Goal: Task Accomplishment & Management: Manage account settings

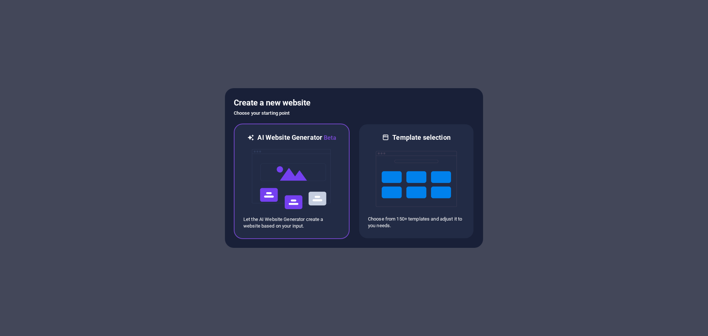
click at [266, 175] on img at bounding box center [291, 179] width 81 height 74
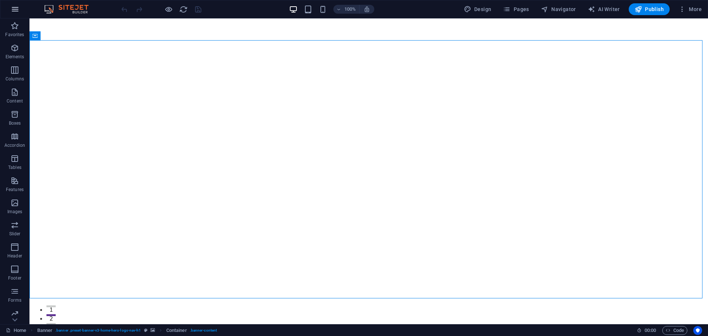
click at [15, 11] on icon "button" at bounding box center [15, 9] width 9 height 9
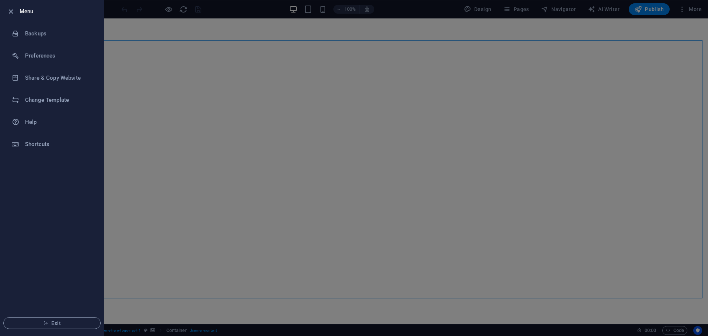
click at [202, 99] on div at bounding box center [354, 168] width 708 height 336
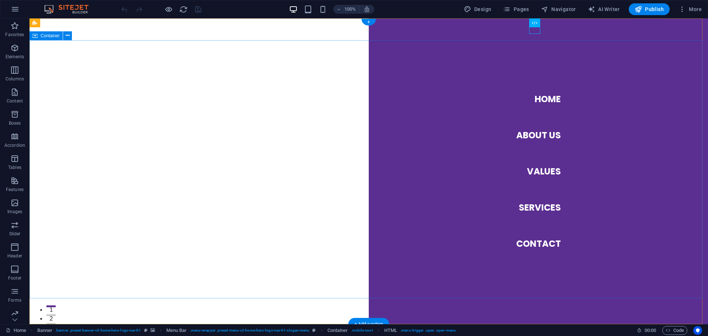
click at [410, 107] on nav "Home About Us Values Services Contact" at bounding box center [538, 171] width 339 height 306
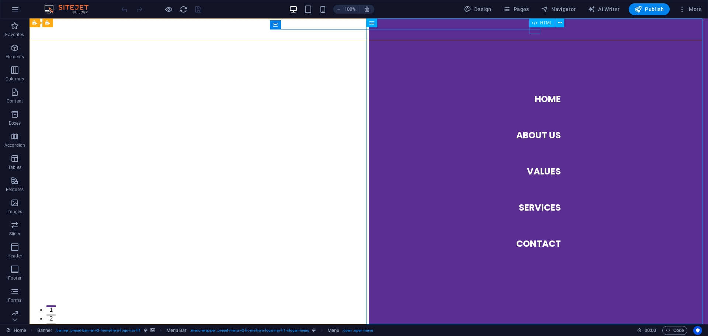
click at [531, 26] on div "HTML" at bounding box center [542, 22] width 26 height 9
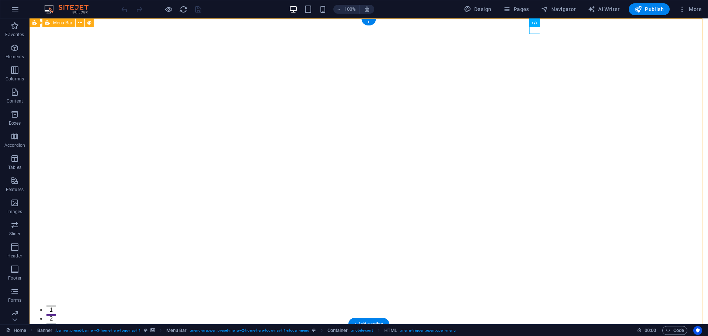
click at [138, 324] on div "AE Enterprises, LLC Home About Us Values Services Contact" at bounding box center [369, 339] width 679 height 31
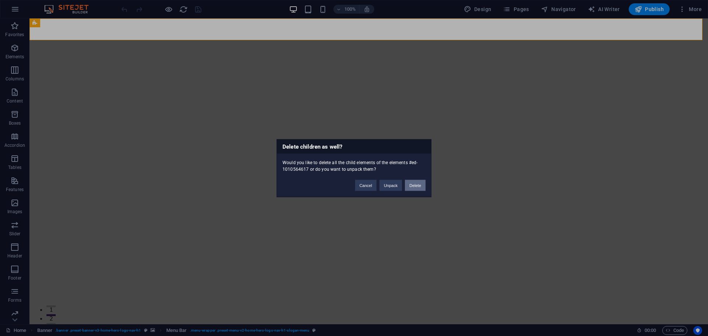
drag, startPoint x: 413, startPoint y: 189, endPoint x: 385, endPoint y: 170, distance: 33.2
click at [413, 189] on button "Delete" at bounding box center [415, 185] width 21 height 11
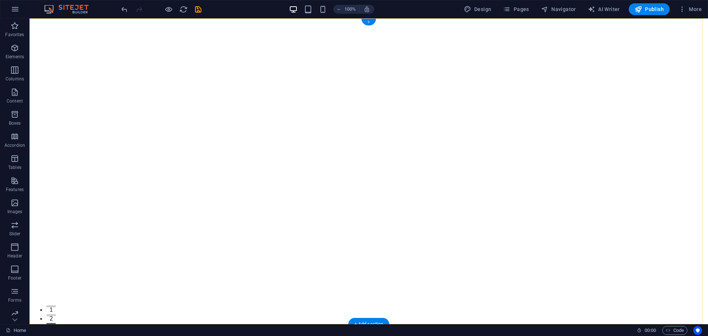
drag, startPoint x: 369, startPoint y: 22, endPoint x: 212, endPoint y: 5, distance: 158.4
click at [369, 22] on div "+" at bounding box center [368, 22] width 14 height 7
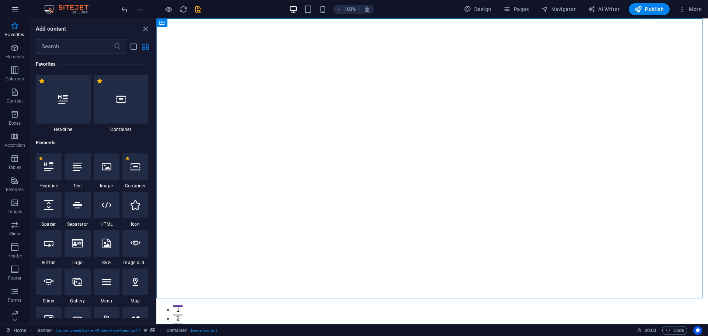
click at [16, 9] on icon "button" at bounding box center [15, 9] width 9 height 9
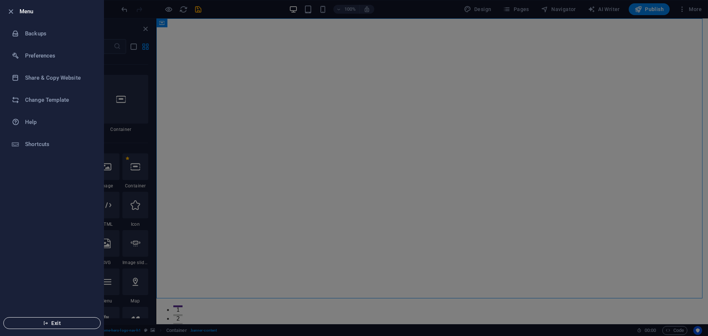
click at [51, 325] on span "Exit" at bounding box center [52, 323] width 85 height 6
